Goal: Task Accomplishment & Management: Complete application form

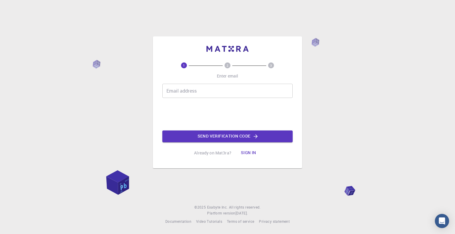
click at [195, 87] on input "Email address" at bounding box center [227, 91] width 130 height 14
type input "[EMAIL_ADDRESS][DOMAIN_NAME]"
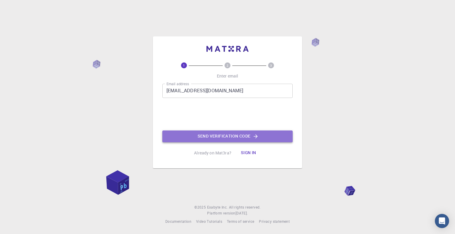
click at [203, 131] on button "Send verification code" at bounding box center [227, 137] width 130 height 12
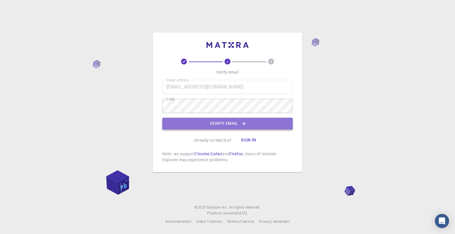
click at [208, 126] on button "Verify email" at bounding box center [227, 124] width 130 height 12
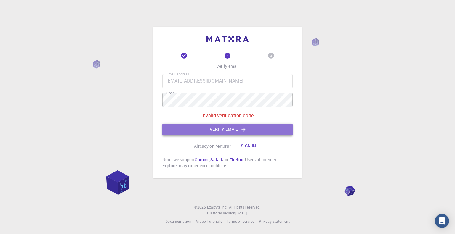
click at [219, 129] on button "Verify email" at bounding box center [227, 130] width 130 height 12
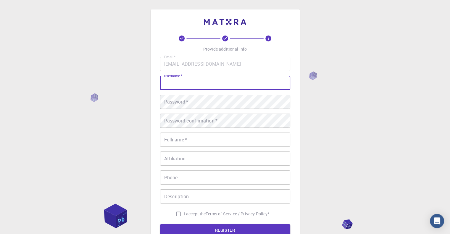
click at [211, 86] on input "username   *" at bounding box center [225, 83] width 130 height 14
type input "[PERSON_NAME]"
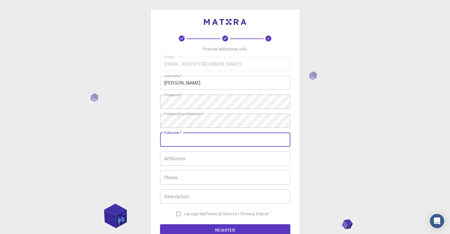
click at [185, 141] on input "Fullname   *" at bounding box center [225, 140] width 130 height 14
type input "[PERSON_NAME]"
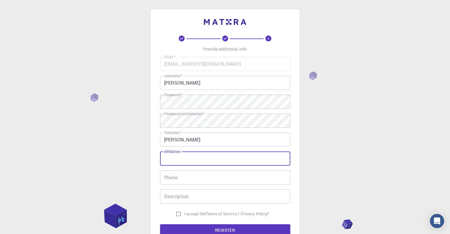
click at [178, 164] on input "Affiliation" at bounding box center [225, 159] width 130 height 14
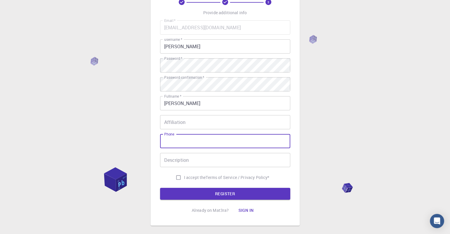
click at [198, 147] on input "Phone" at bounding box center [225, 141] width 130 height 14
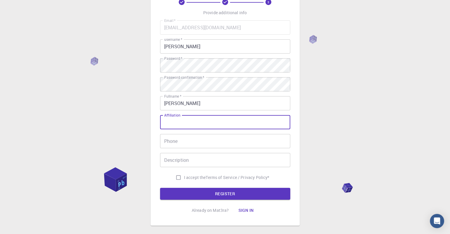
click at [180, 123] on input "Affiliation" at bounding box center [225, 122] width 130 height 14
type input "N/A"
click at [169, 139] on input "Phone" at bounding box center [225, 141] width 130 height 14
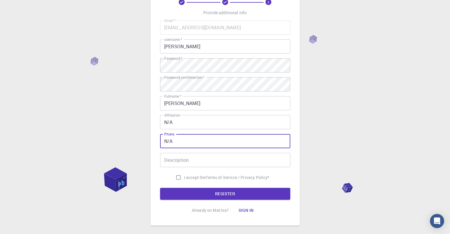
type input "N/A"
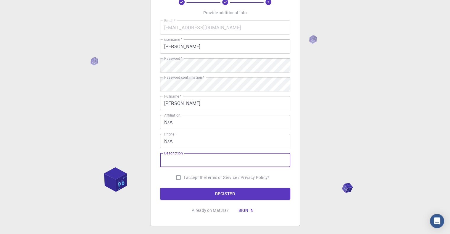
click at [171, 158] on input "Description" at bounding box center [225, 160] width 130 height 14
type input "N/A"
click at [176, 177] on input "I accept the Terms of Service / Privacy Policy *" at bounding box center [178, 177] width 11 height 11
checkbox input "true"
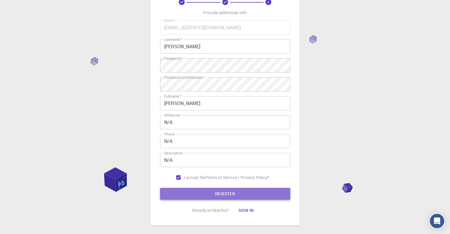
click at [207, 192] on button "REGISTER" at bounding box center [225, 194] width 130 height 12
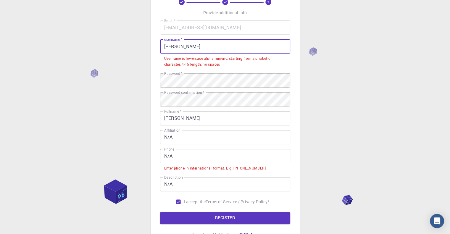
click at [212, 52] on input "[PERSON_NAME]" at bounding box center [225, 46] width 130 height 14
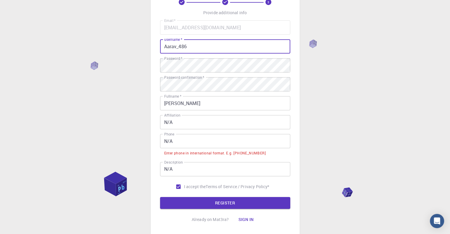
type input "Aarav_486"
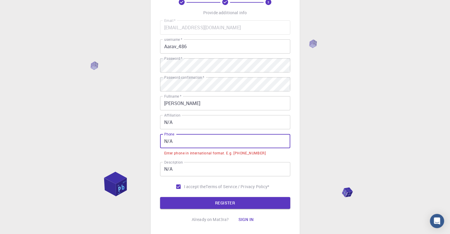
click at [195, 142] on input "N/A" at bounding box center [225, 141] width 130 height 14
type input "N"
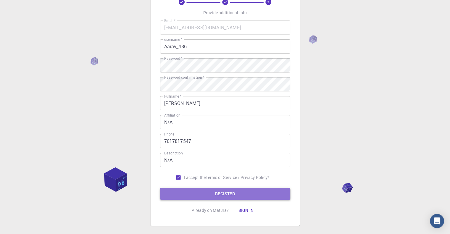
click at [198, 191] on button "REGISTER" at bounding box center [225, 194] width 130 height 12
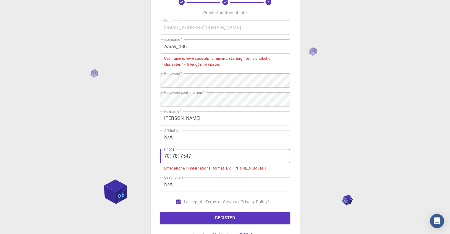
click at [163, 158] on input "7017817547" at bounding box center [225, 156] width 130 height 14
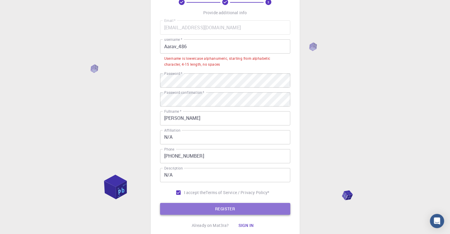
click at [203, 209] on button "REGISTER" at bounding box center [225, 209] width 130 height 12
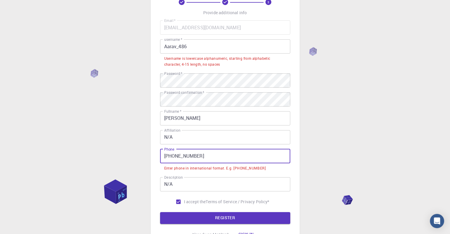
click at [175, 160] on input "[PHONE_NUMBER]" at bounding box center [225, 156] width 130 height 14
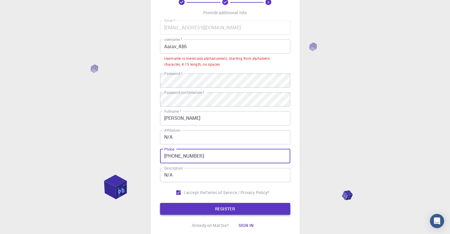
type input "[PHONE_NUMBER]"
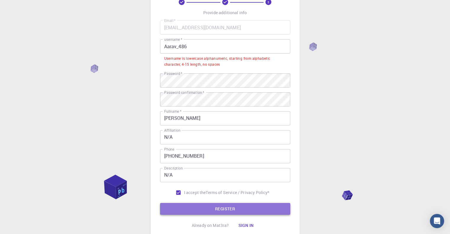
click at [175, 214] on button "REGISTER" at bounding box center [225, 209] width 130 height 12
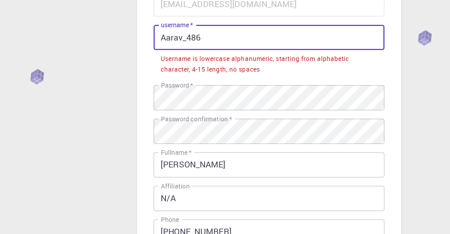
click at [167, 47] on input "Aarav_486" at bounding box center [225, 46] width 130 height 14
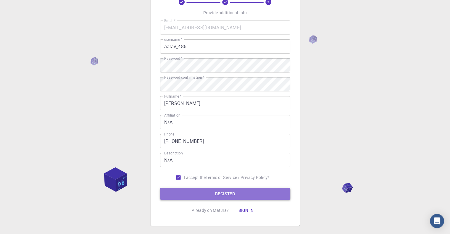
click at [178, 189] on button "REGISTER" at bounding box center [225, 194] width 130 height 12
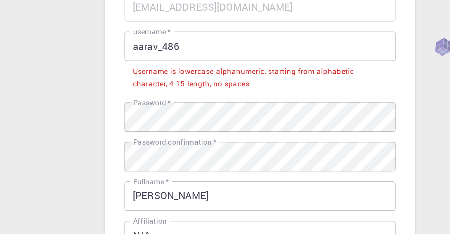
scroll to position [27, 0]
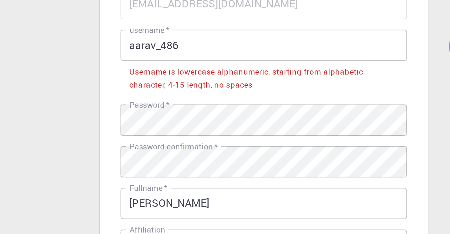
click at [190, 57] on input "aarav_486" at bounding box center [225, 56] width 130 height 14
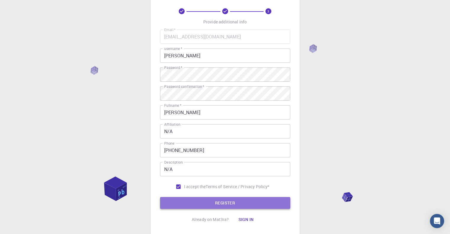
click at [200, 200] on button "REGISTER" at bounding box center [225, 203] width 130 height 12
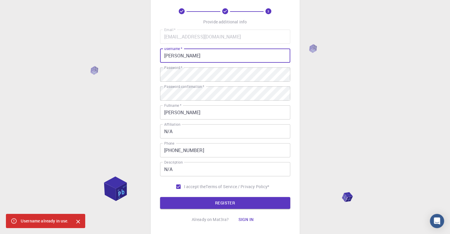
click at [180, 60] on input "[PERSON_NAME]" at bounding box center [225, 56] width 130 height 14
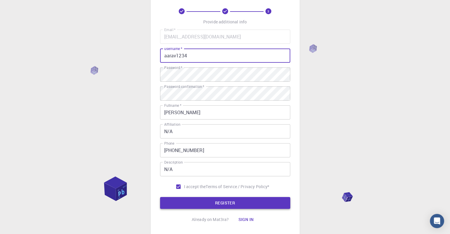
type input "aarav1234"
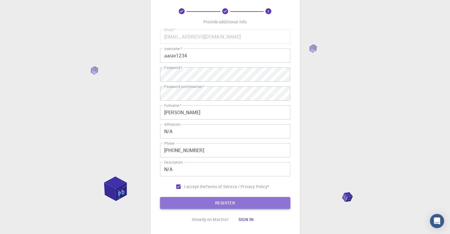
click at [178, 205] on button "REGISTER" at bounding box center [225, 203] width 130 height 12
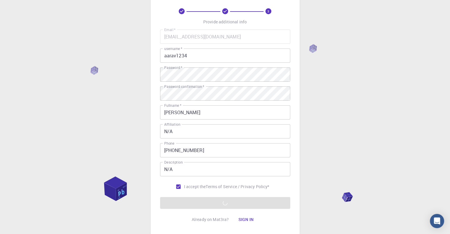
click at [212, 203] on form "Email   * [EMAIL_ADDRESS][DOMAIN_NAME] Email   * username   * aarav1234 usernam…" at bounding box center [225, 119] width 130 height 179
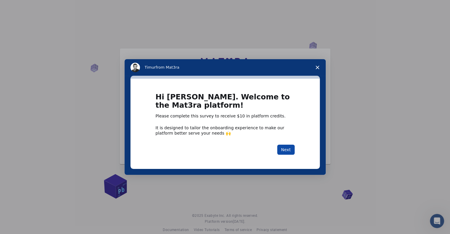
click at [284, 147] on button "Next" at bounding box center [285, 150] width 17 height 10
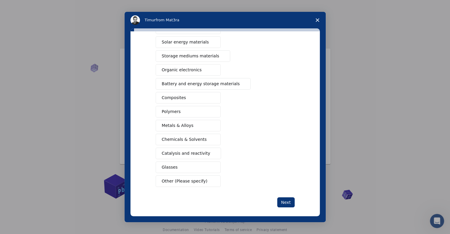
scroll to position [45, 0]
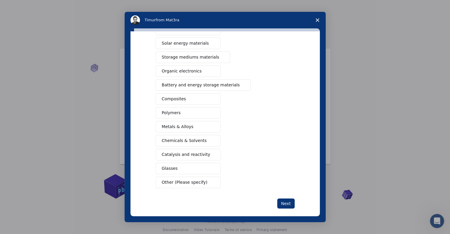
click at [190, 130] on button "Metals & Alloys" at bounding box center [188, 127] width 65 height 12
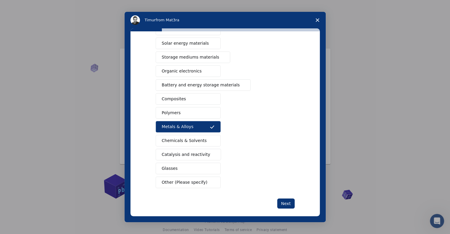
click at [180, 141] on span "Chemicals & Solvents" at bounding box center [184, 141] width 45 height 6
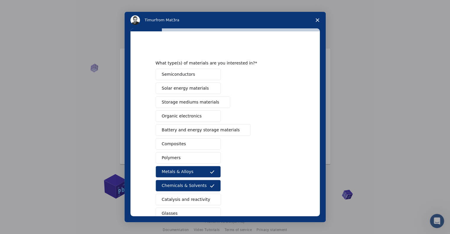
scroll to position [50, 0]
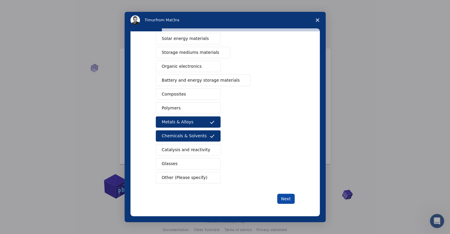
click at [285, 196] on button "Next" at bounding box center [285, 199] width 17 height 10
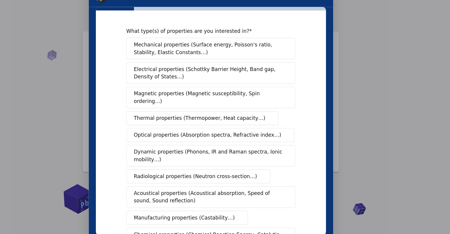
click at [168, 25] on div "What type(s) of properties are you interested in? Mechanical properties (Surfac…" at bounding box center [162, 109] width 139 height 182
click at [169, 34] on span "Mechanical properties (Surface energy, Poisson's ratio, Stability, Elastic Cons…" at bounding box center [161, 35] width 123 height 12
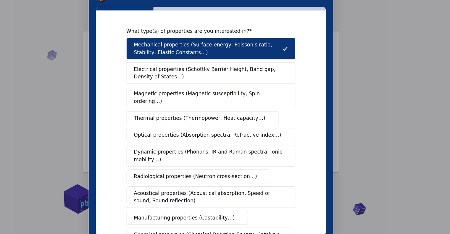
scroll to position [81, 0]
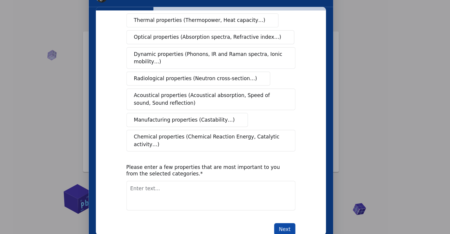
click at [226, 179] on button "Next" at bounding box center [223, 184] width 17 height 10
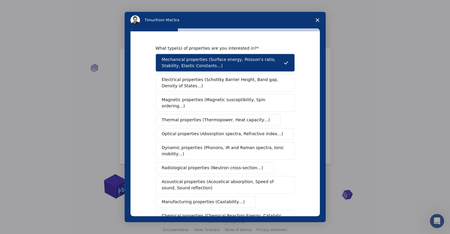
scroll to position [0, 0]
click at [315, 21] on span "Close survey" at bounding box center [317, 20] width 17 height 17
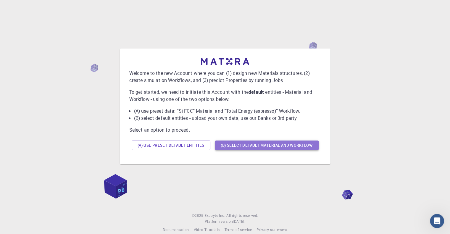
click at [232, 145] on button "(B) Select default material and workflow" at bounding box center [267, 145] width 104 height 9
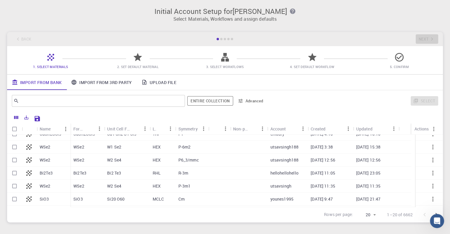
scroll to position [5, 0]
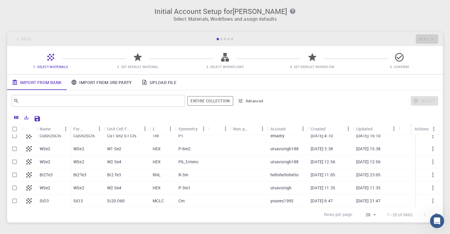
click at [32, 145] on icon at bounding box center [29, 149] width 8 height 8
checkbox input "true"
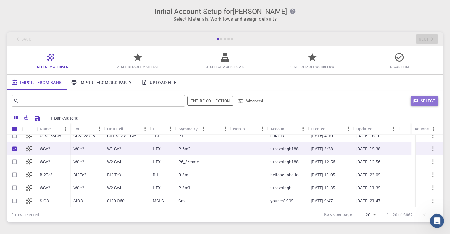
click at [417, 98] on button "Select" at bounding box center [425, 100] width 28 height 9
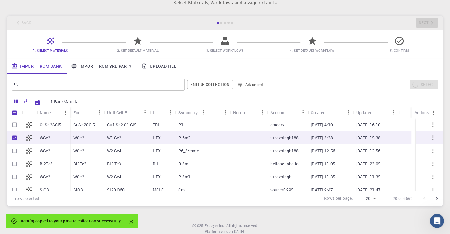
scroll to position [16, 0]
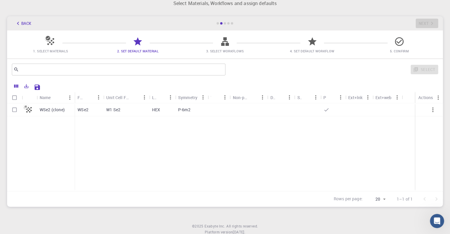
click at [23, 113] on div at bounding box center [29, 109] width 15 height 13
checkbox input "true"
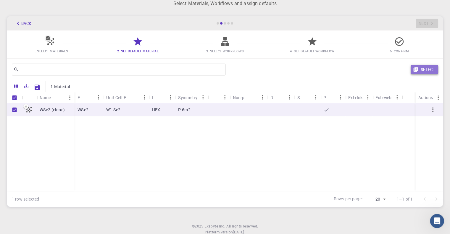
click at [422, 72] on button "Select" at bounding box center [425, 69] width 28 height 9
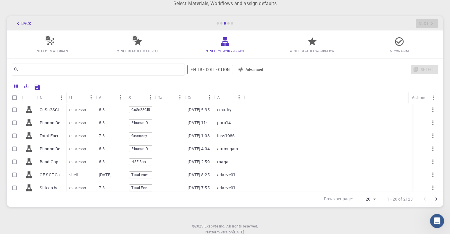
click at [20, 112] on div at bounding box center [14, 109] width 15 height 13
click at [224, 112] on p "emadry" at bounding box center [224, 110] width 14 height 6
checkbox input "true"
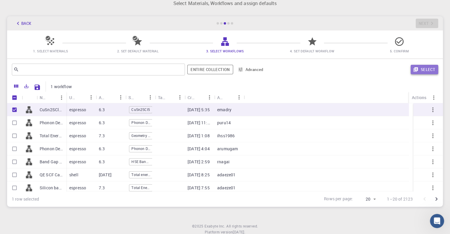
click at [432, 72] on button "Select" at bounding box center [425, 69] width 28 height 9
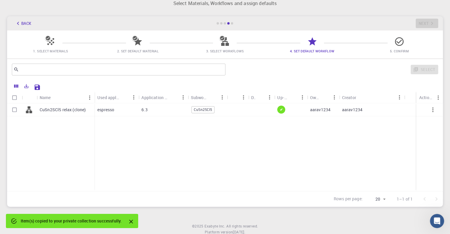
click at [76, 111] on p "CuSn2SCl5 relax (clone)" at bounding box center [63, 110] width 46 height 6
checkbox input "true"
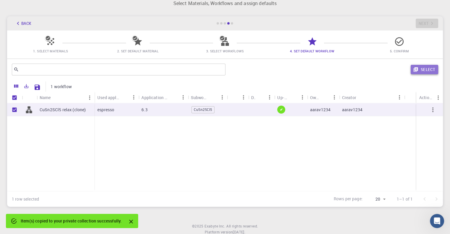
click at [429, 74] on button "Select" at bounding box center [425, 69] width 28 height 9
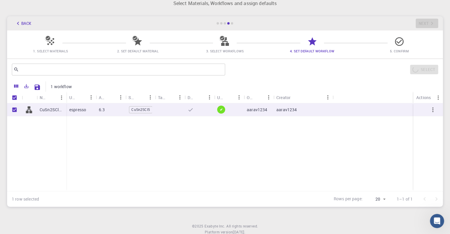
click at [402, 49] on span "5. Confirm" at bounding box center [399, 51] width 19 height 4
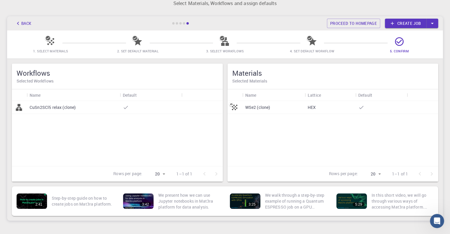
click at [411, 22] on link "Create job" at bounding box center [405, 23] width 41 height 9
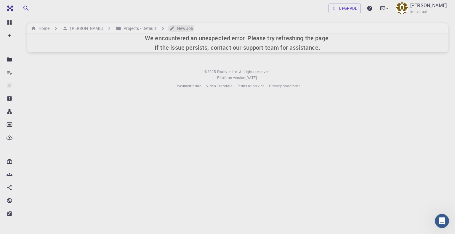
click at [175, 30] on h6 "New Job" at bounding box center [184, 28] width 19 height 7
click at [275, 72] on footer "© 2025 Exabyte Inc. All rights reserved. Platform version [DATE] . Documentatio…" at bounding box center [237, 79] width 435 height 20
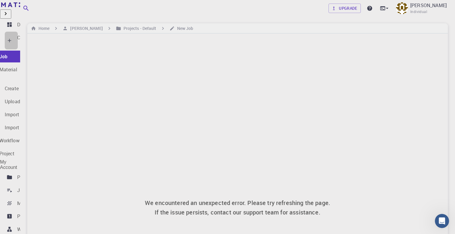
click at [16, 36] on div "Create" at bounding box center [11, 41] width 13 height 18
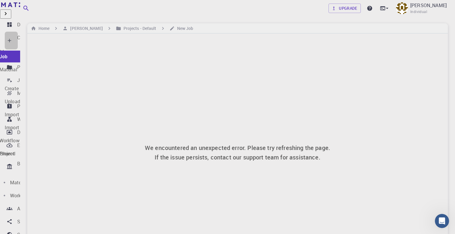
click at [9, 38] on icon at bounding box center [10, 41] width 6 height 6
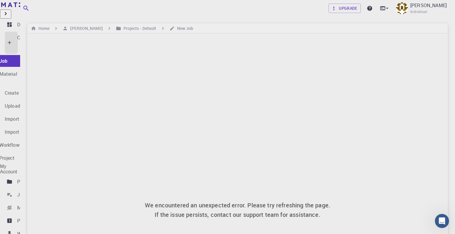
click at [13, 55] on link "New Job" at bounding box center [16, 61] width 76 height 12
